Goal: Information Seeking & Learning: Learn about a topic

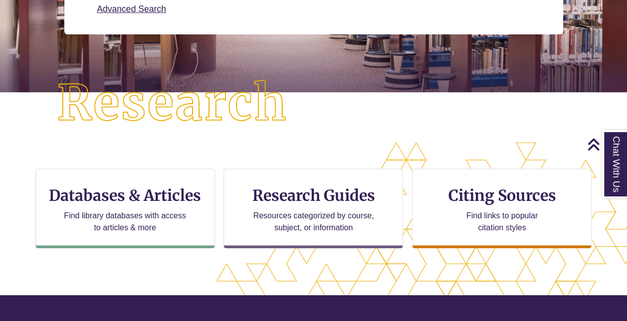
scroll to position [208, 0]
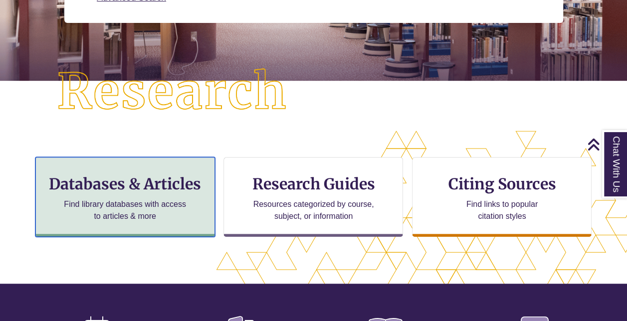
click at [195, 186] on h3 "Databases & Articles" at bounding box center [125, 184] width 163 height 19
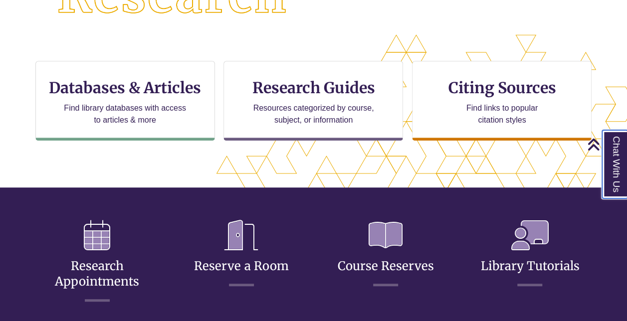
scroll to position [278, 542]
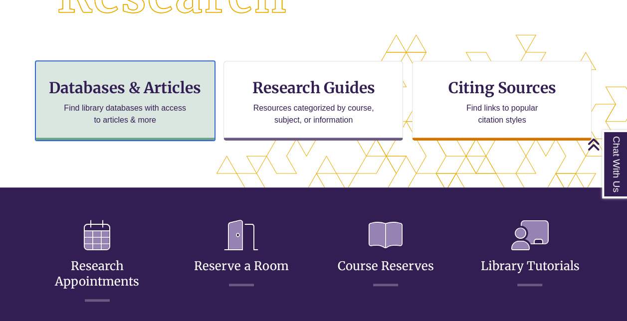
click at [165, 91] on h3 "Databases & Articles" at bounding box center [125, 87] width 163 height 19
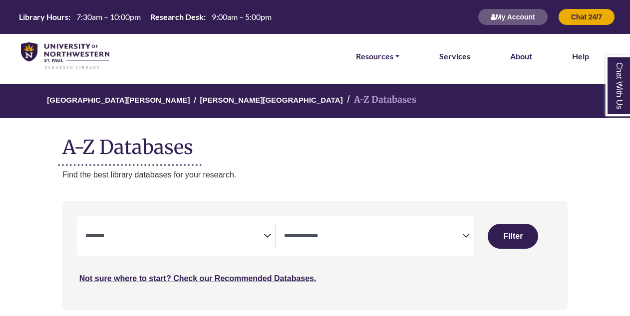
select select "Database Subject Filter"
select select "Database Types Filter"
select select "Database Subject Filter"
select select "Database Types Filter"
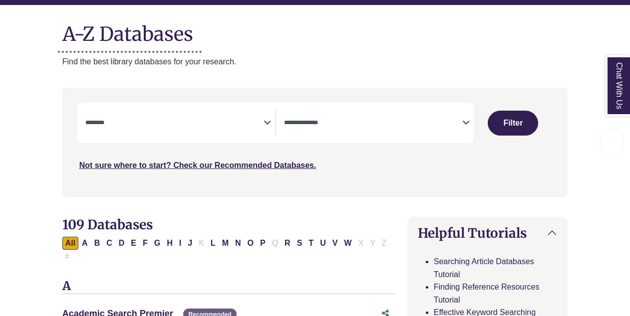
scroll to position [114, 0]
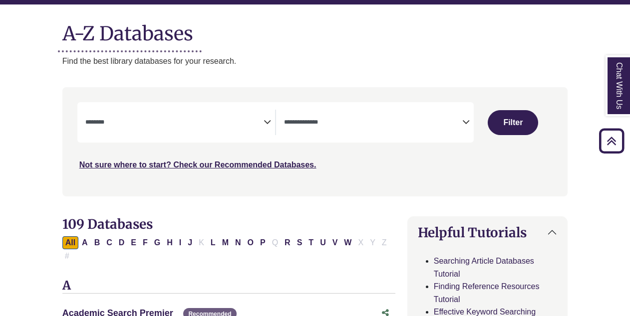
click at [263, 124] on icon "Search filters" at bounding box center [266, 120] width 7 height 15
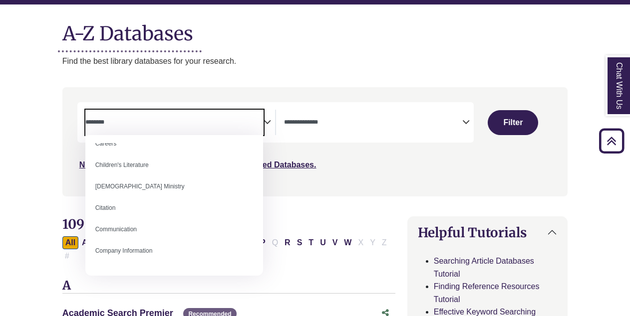
scroll to position [121, 0]
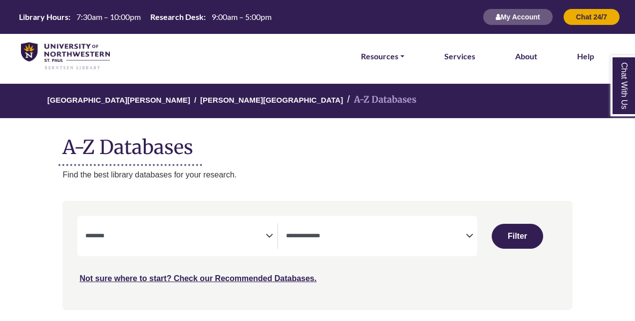
select select "Database Subject Filter"
select select "Database Types Filter"
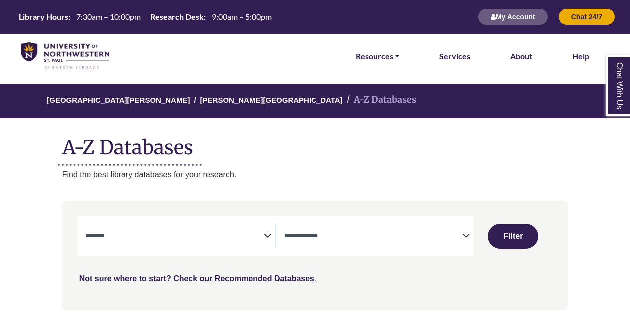
select select "Database Subject Filter"
select select "Database Types Filter"
click at [268, 231] on icon "Search filters" at bounding box center [266, 234] width 7 height 15
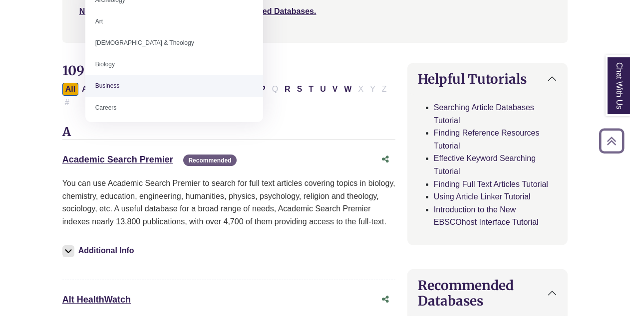
scroll to position [260, 0]
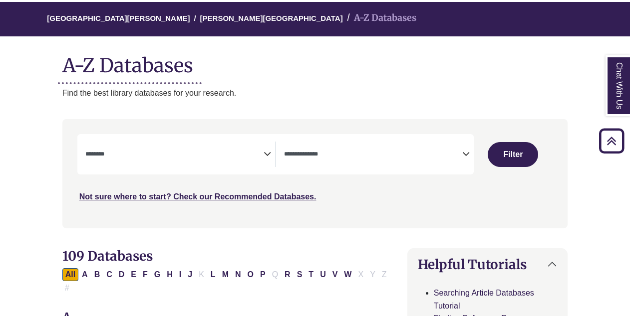
scroll to position [78, 0]
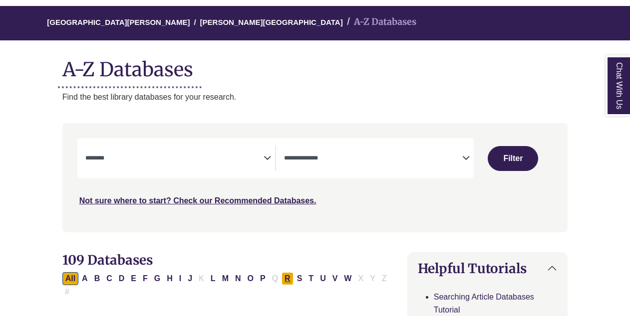
click at [281, 275] on button "R" at bounding box center [287, 278] width 12 height 13
select select "Database Subject Filter"
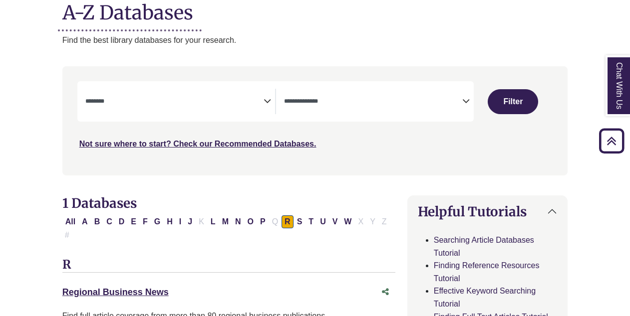
scroll to position [98, 0]
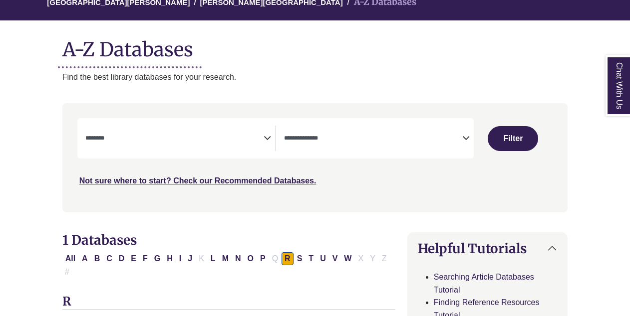
click at [360, 135] on textarea "Search" at bounding box center [373, 139] width 178 height 8
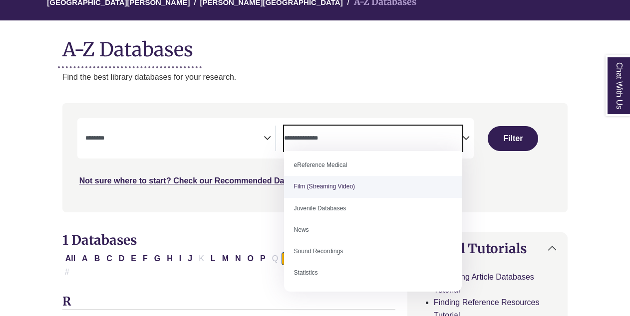
scroll to position [0, 0]
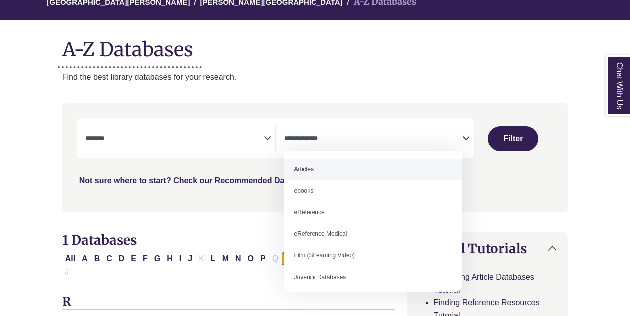
select select "*****"
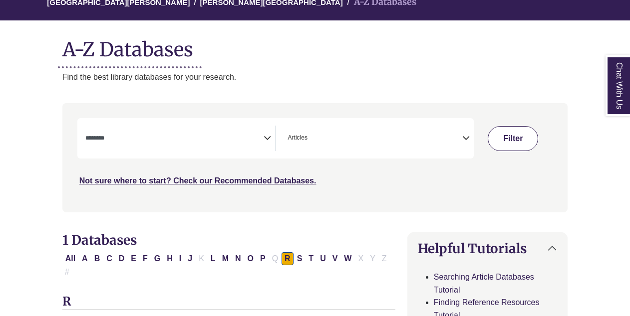
click at [503, 138] on button "Filter" at bounding box center [513, 138] width 50 height 25
select select "Database Subject Filter"
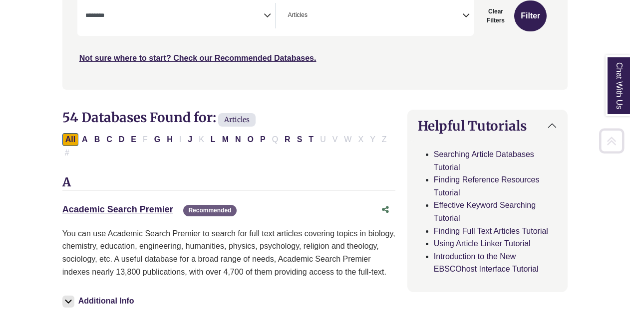
scroll to position [222, 0]
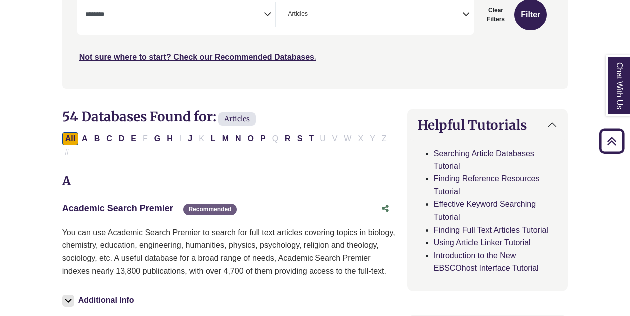
click at [143, 204] on link "Academic Search Premier This link opens in a new window" at bounding box center [117, 209] width 111 height 10
